Goal: Find specific page/section: Find specific page/section

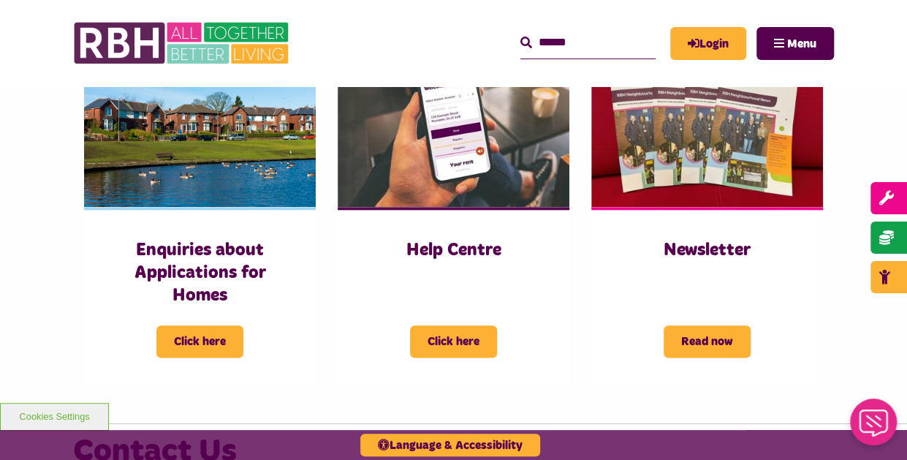
scroll to position [736, 0]
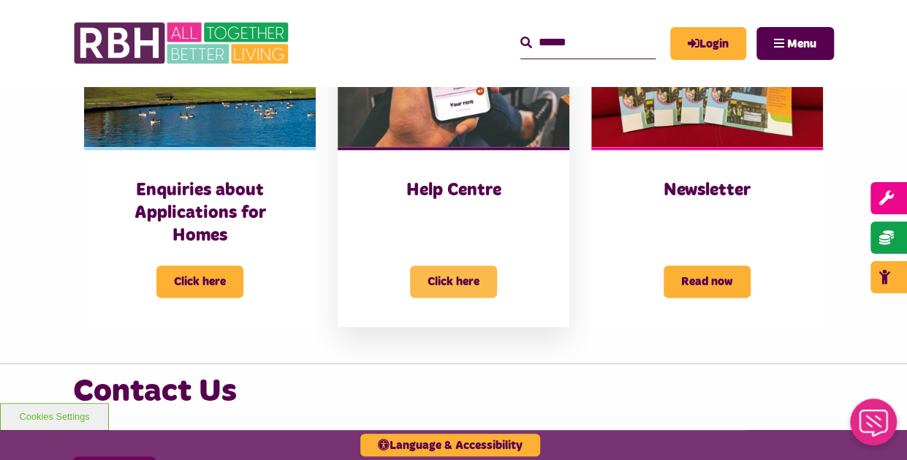
click at [466, 280] on span "Click here" at bounding box center [453, 281] width 87 height 32
